Goal: Information Seeking & Learning: Learn about a topic

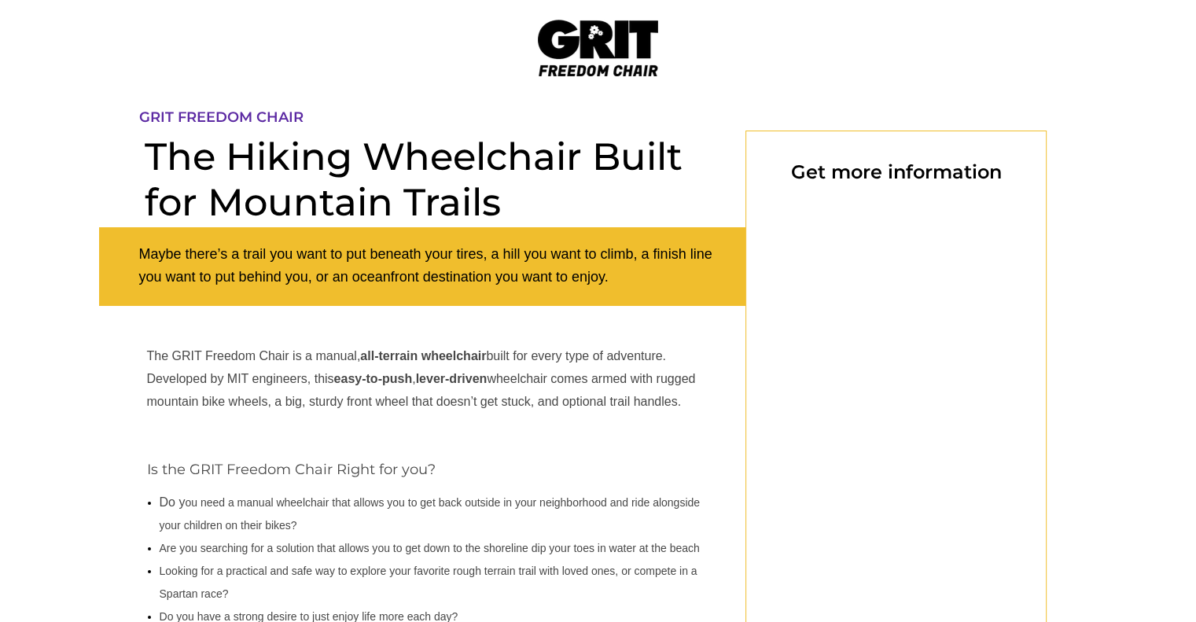
select select "CA"
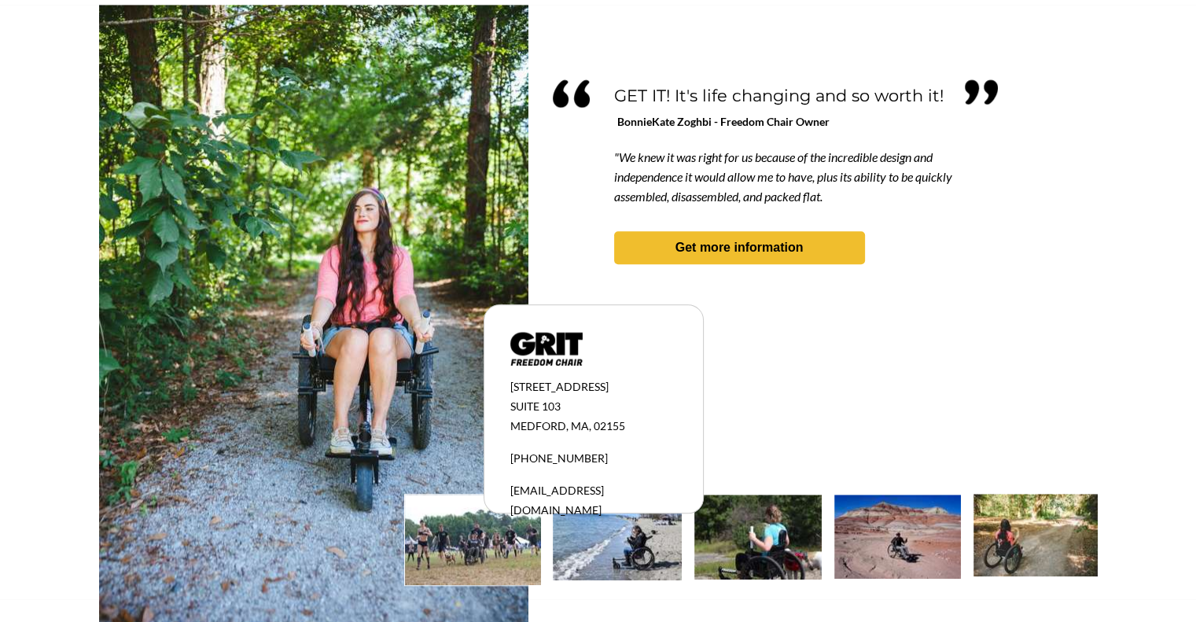
scroll to position [1422, 0]
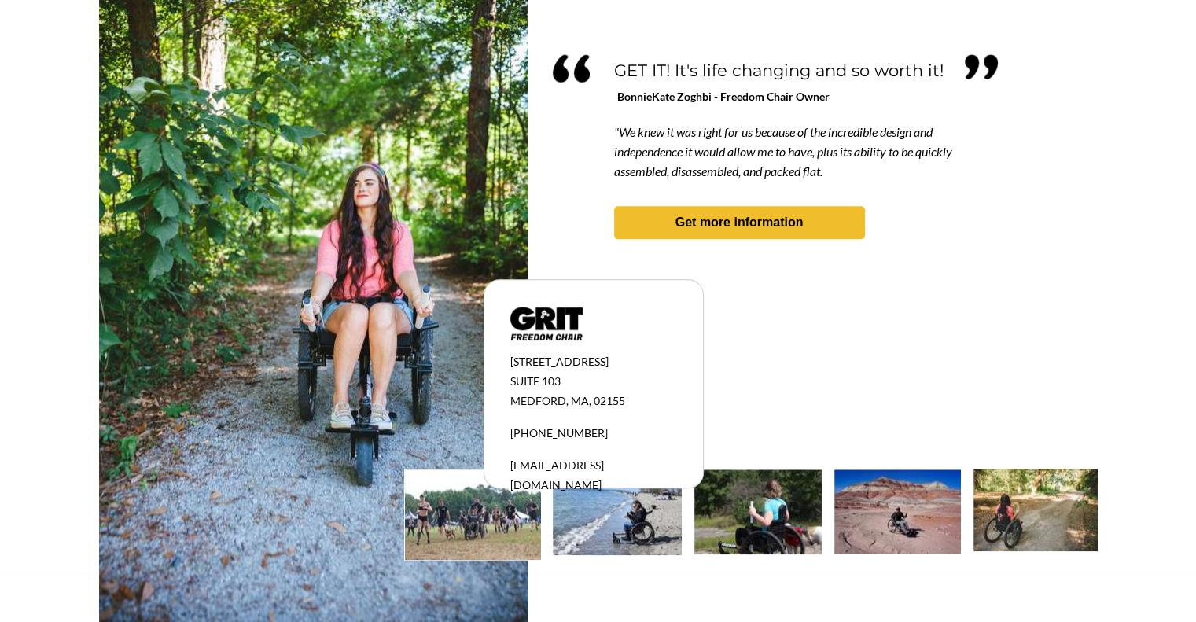
click at [0, 0] on img at bounding box center [0, 0] width 0 height 0
click at [466, 515] on img at bounding box center [473, 514] width 136 height 90
click at [0, 0] on img at bounding box center [0, 0] width 0 height 0
click at [337, 436] on img at bounding box center [313, 301] width 429 height 643
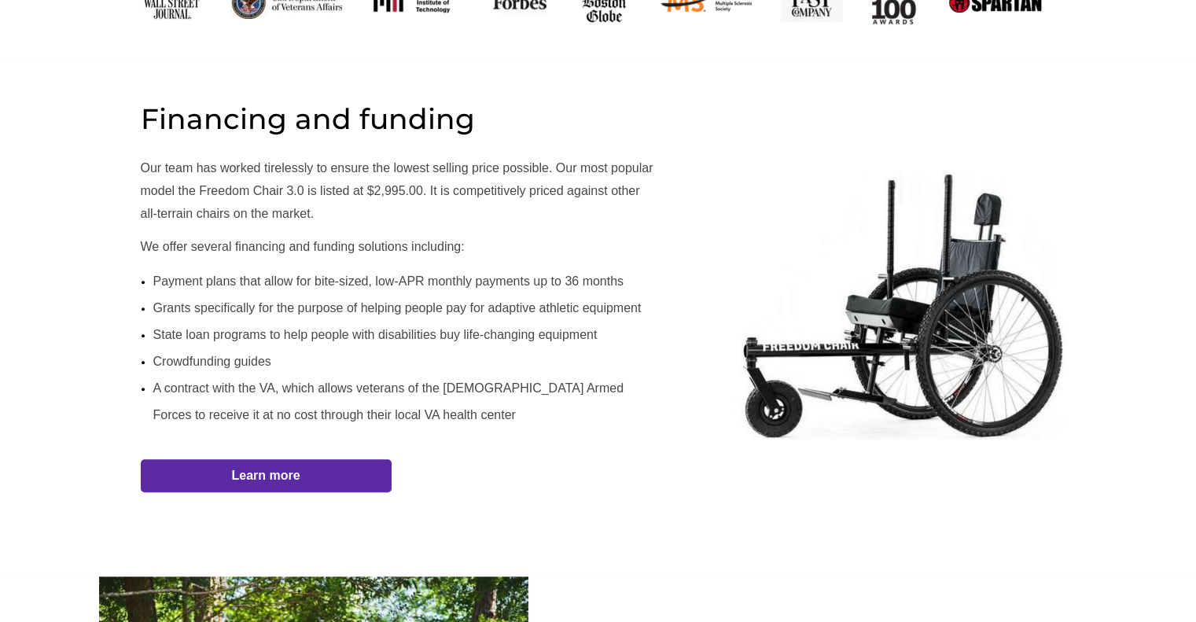
scroll to position [824, 0]
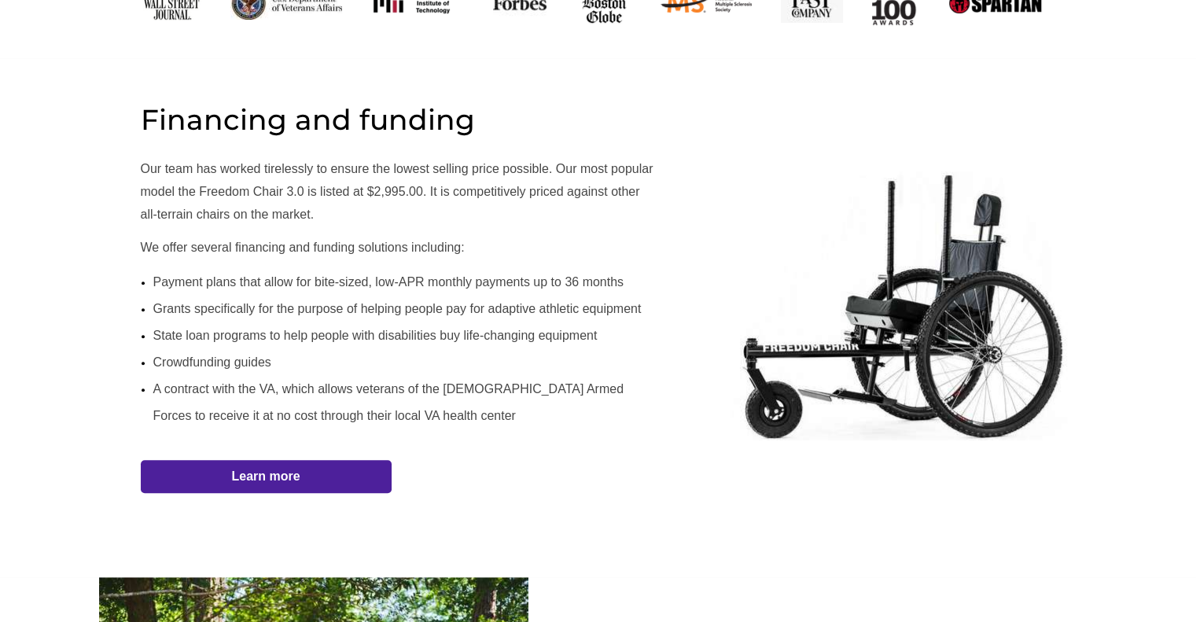
click at [0, 0] on link "Learn more" at bounding box center [0, 0] width 0 height 0
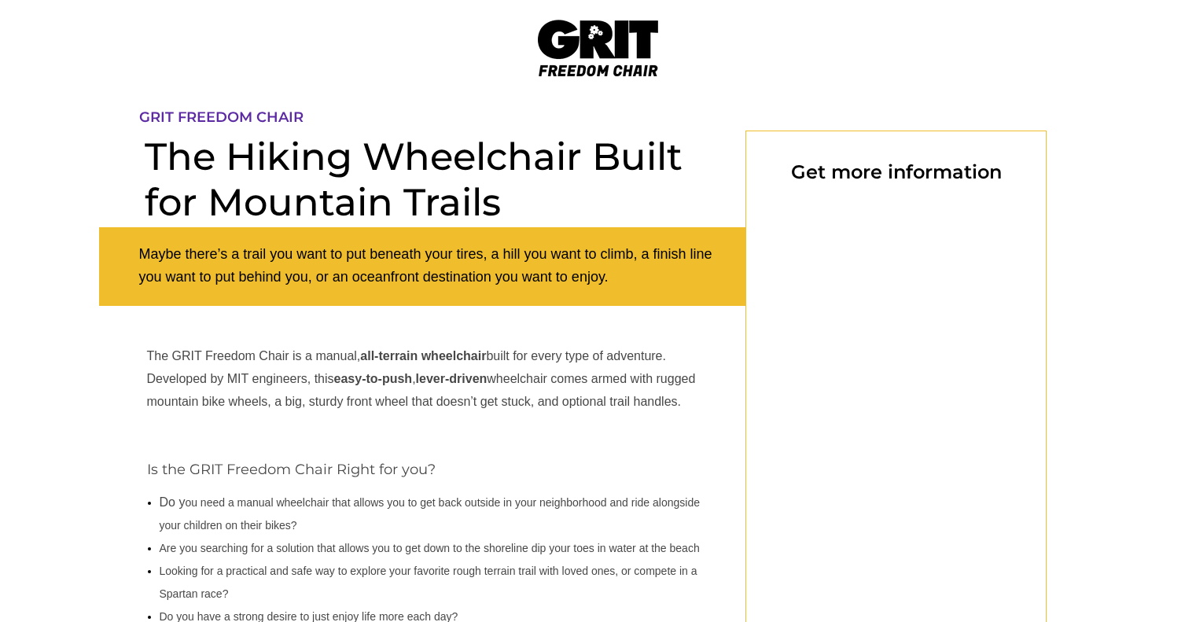
scroll to position [131, 0]
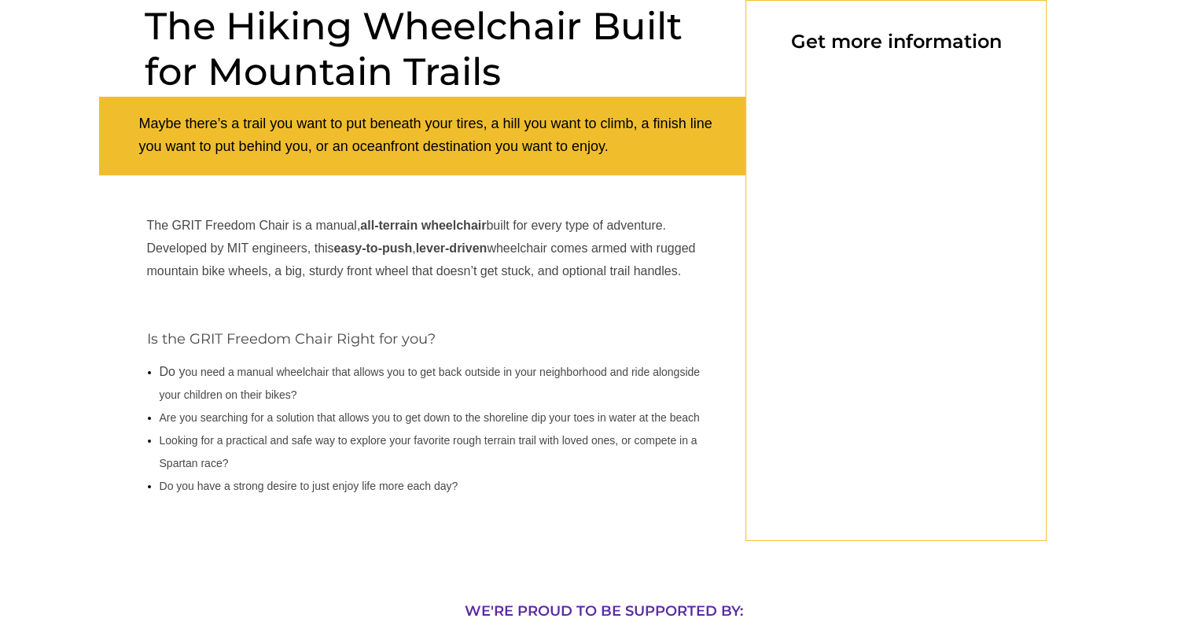
select select "CA"
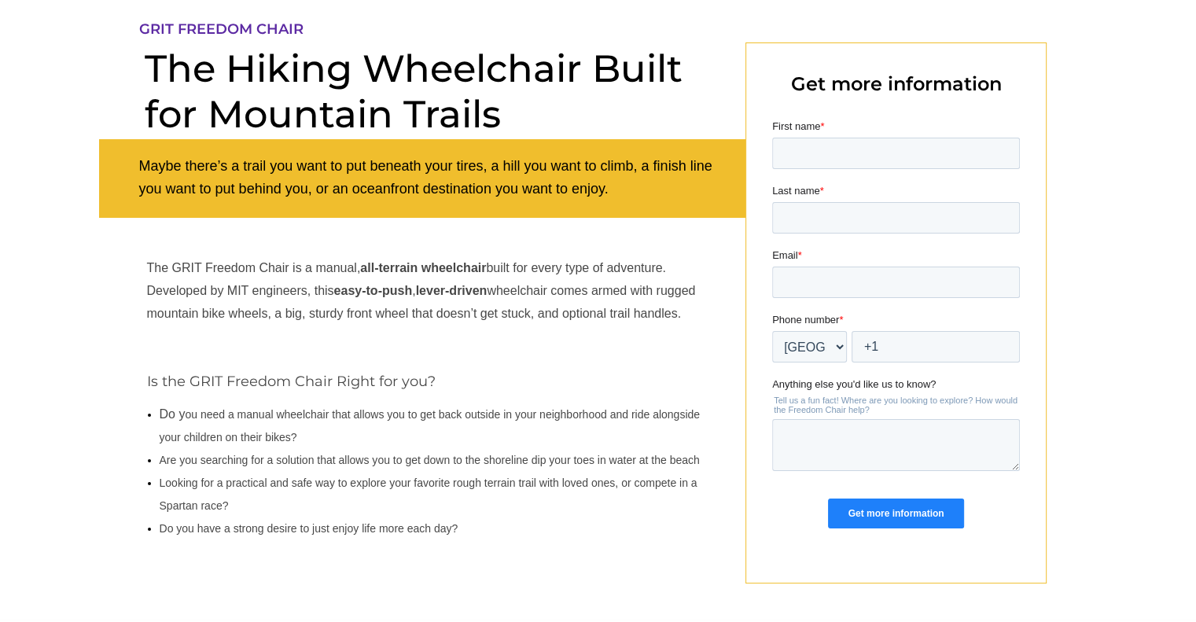
scroll to position [0, 0]
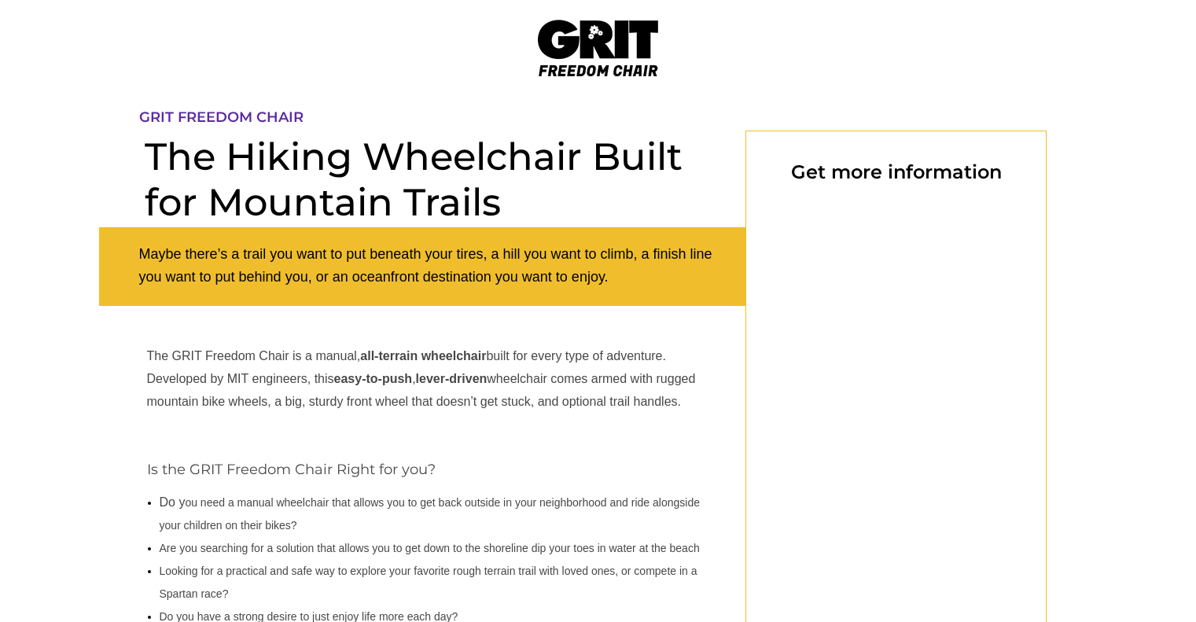
scroll to position [824, 0]
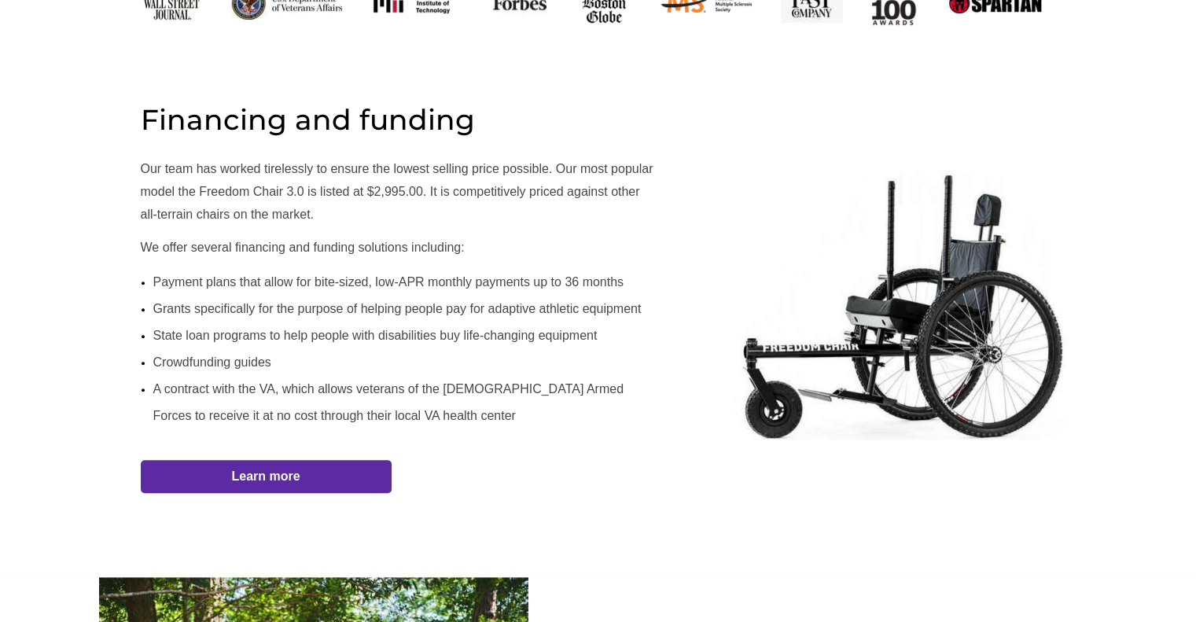
select select "CA"
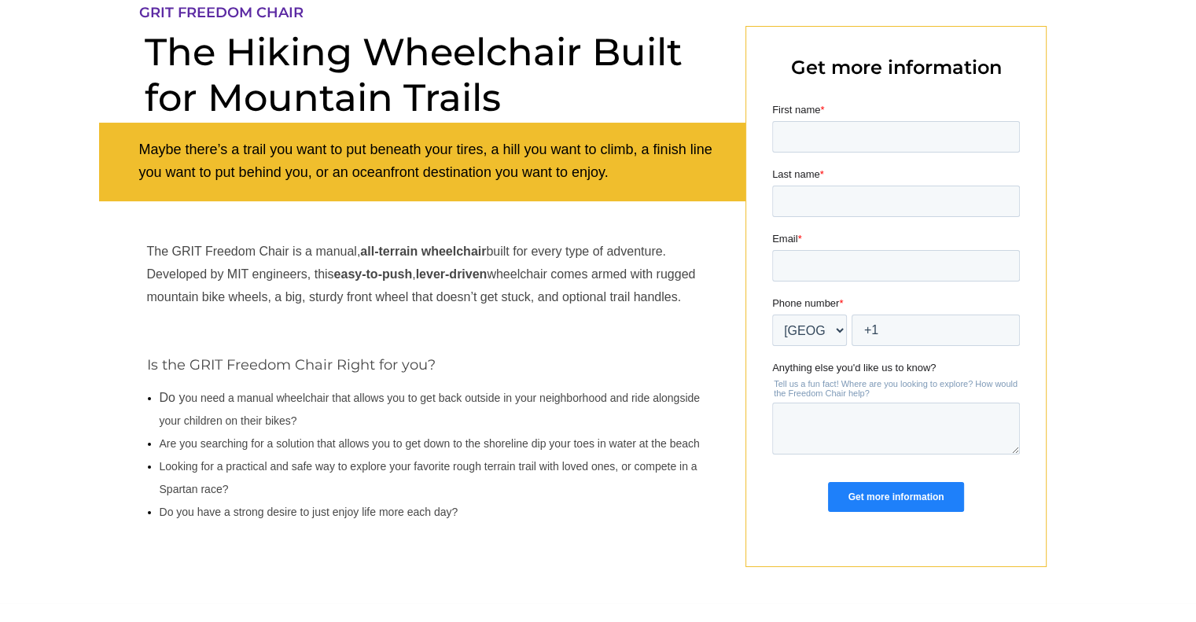
scroll to position [0, 0]
